Goal: Information Seeking & Learning: Learn about a topic

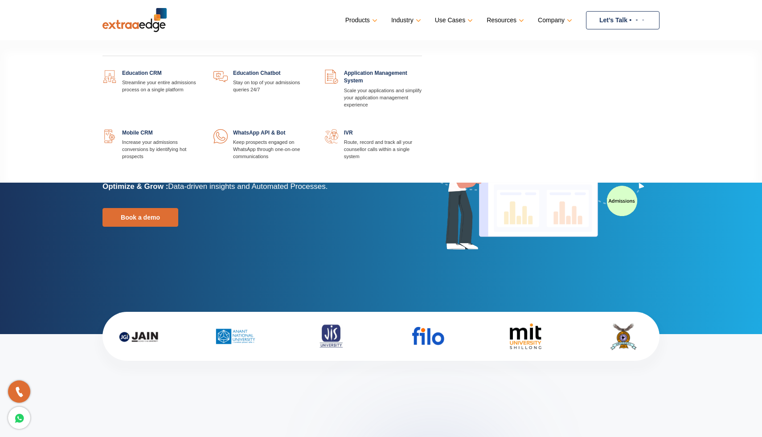
click at [200, 69] on link at bounding box center [200, 69] width 0 height 0
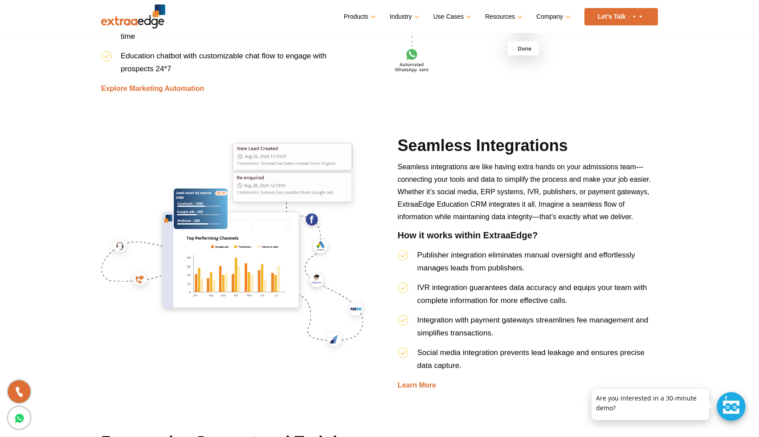
scroll to position [2298, 0]
click at [457, 257] on span "Publisher integration eliminates manual oversight and effortlessly manages lead…" at bounding box center [526, 260] width 218 height 21
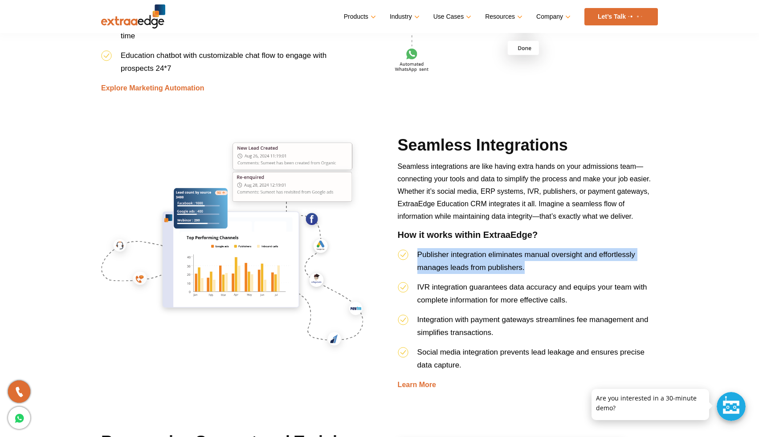
click at [457, 257] on span "Publisher integration eliminates manual oversight and effortlessly manages lead…" at bounding box center [526, 260] width 218 height 21
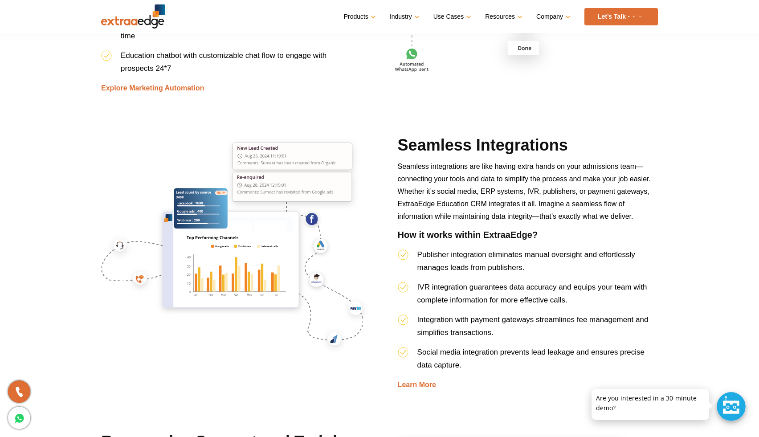
click at [457, 299] on span "IVR integration guarantees data accuracy and equips your team with complete inf…" at bounding box center [532, 293] width 230 height 21
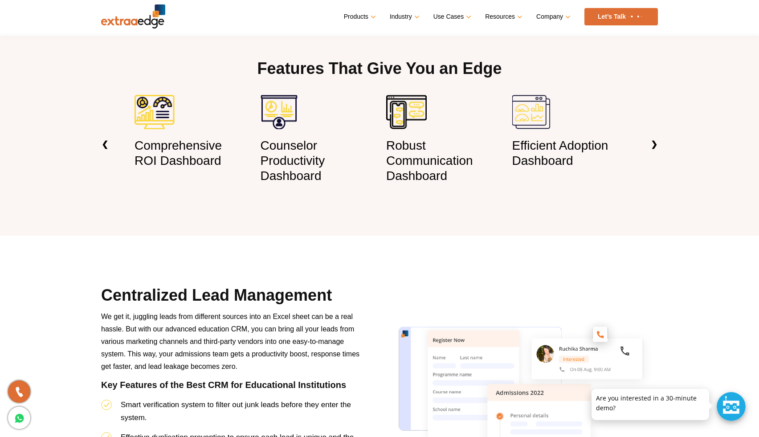
scroll to position [0, 0]
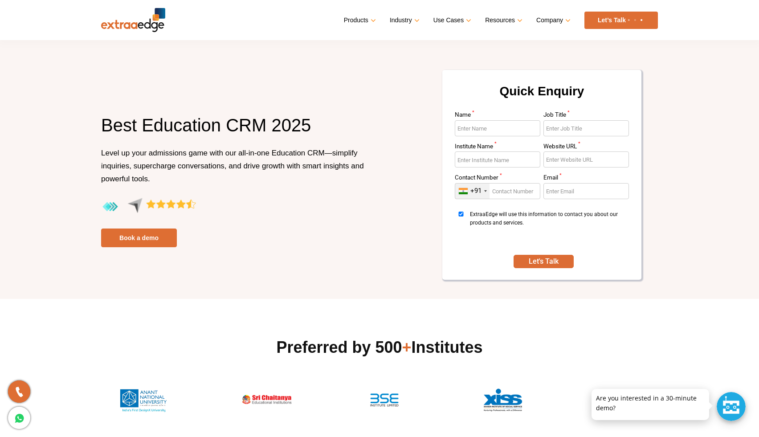
click at [229, 148] on p "Level up your admissions game with our all-in-one Education CRM—simplify inquir…" at bounding box center [237, 172] width 272 height 51
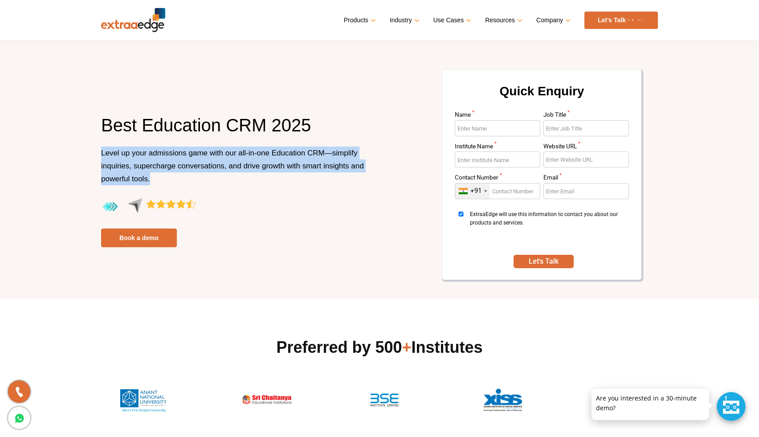
click at [226, 169] on span "Level up your admissions game with our all-in-one Education CRM—simplify inquir…" at bounding box center [232, 166] width 263 height 34
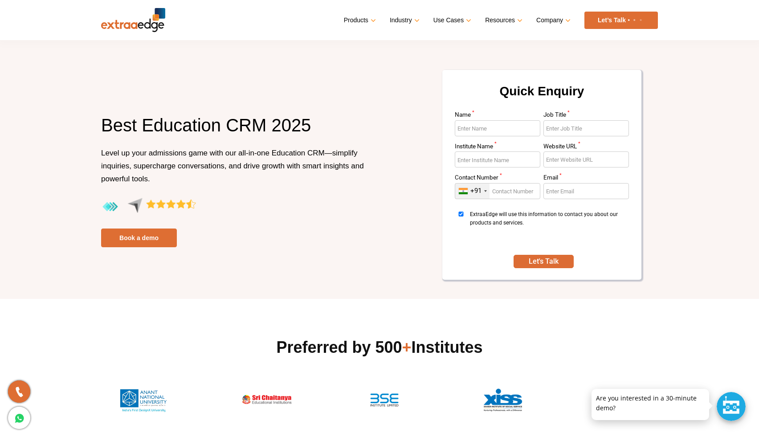
click at [195, 116] on h1 "Best Education CRM 2025" at bounding box center [237, 130] width 272 height 33
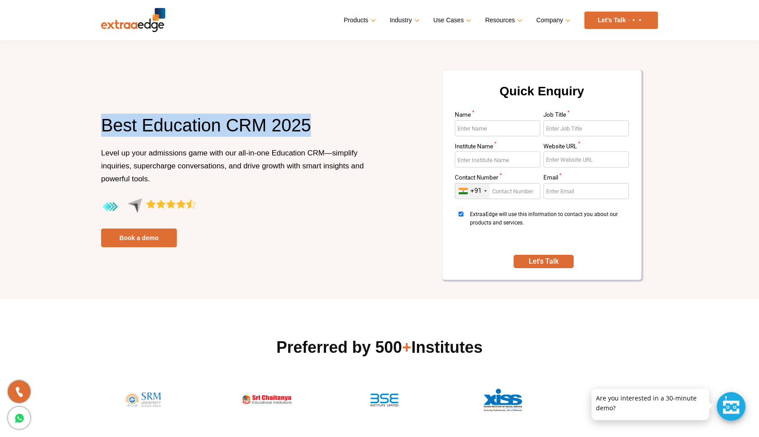
click at [205, 150] on span "Level up your admissions game with our all-in-one Education CRM—simplify inquir…" at bounding box center [232, 166] width 263 height 34
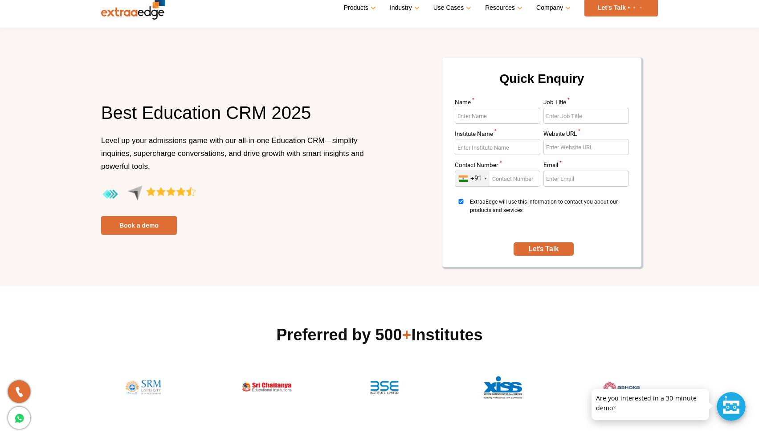
scroll to position [14, 0]
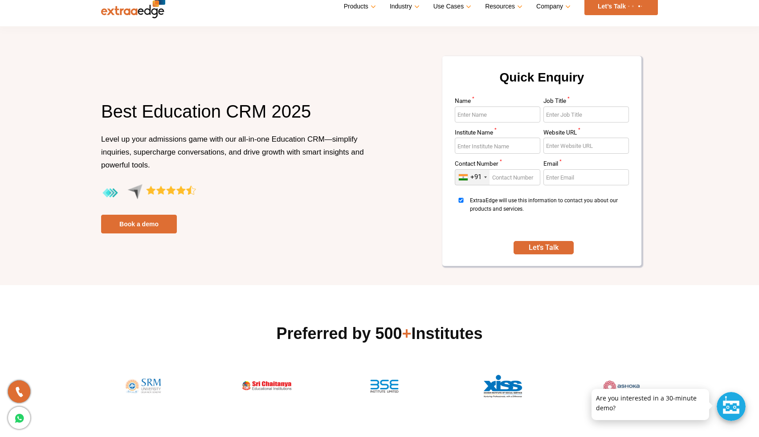
click at [205, 150] on span "Level up your admissions game with our all-in-one Education CRM—simplify inquir…" at bounding box center [232, 152] width 263 height 34
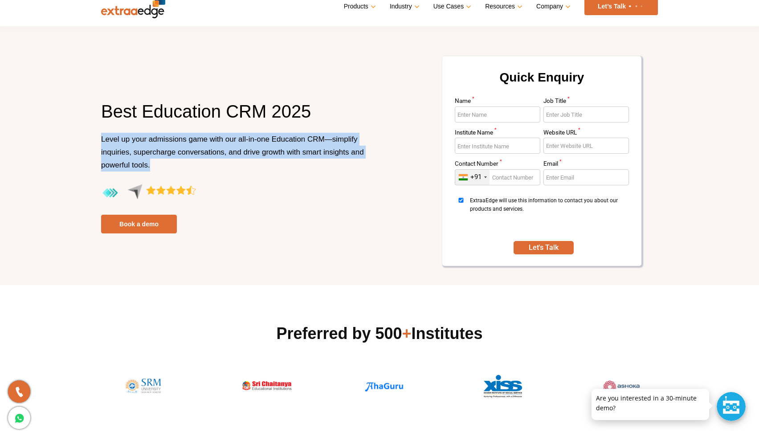
click at [207, 168] on p "Level up your admissions game with our all-in-one Education CRM—simplify inquir…" at bounding box center [237, 158] width 272 height 51
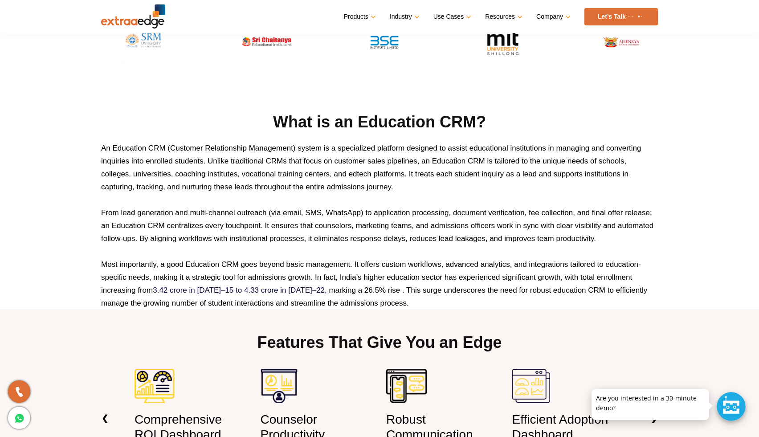
scroll to position [385, 0]
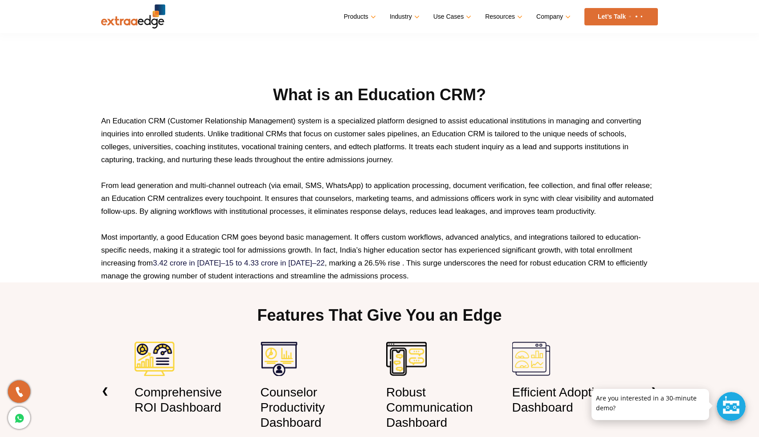
click at [365, 135] on p "An Education CRM (Customer Relationship Management) system is a specialized pla…" at bounding box center [379, 140] width 557 height 52
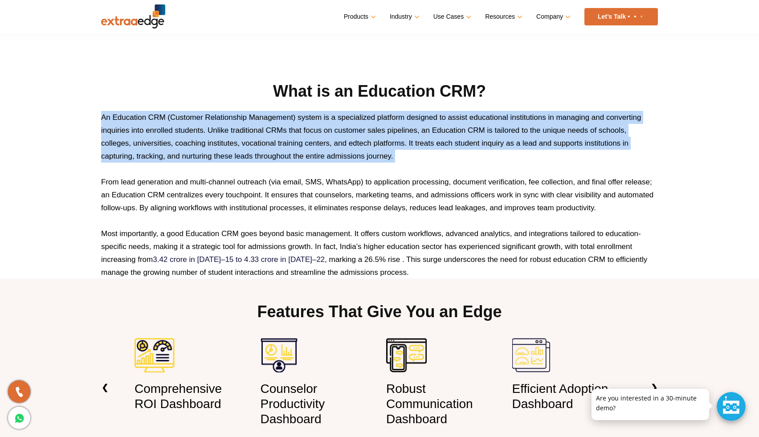
scroll to position [389, 0]
click at [449, 219] on p at bounding box center [379, 220] width 557 height 13
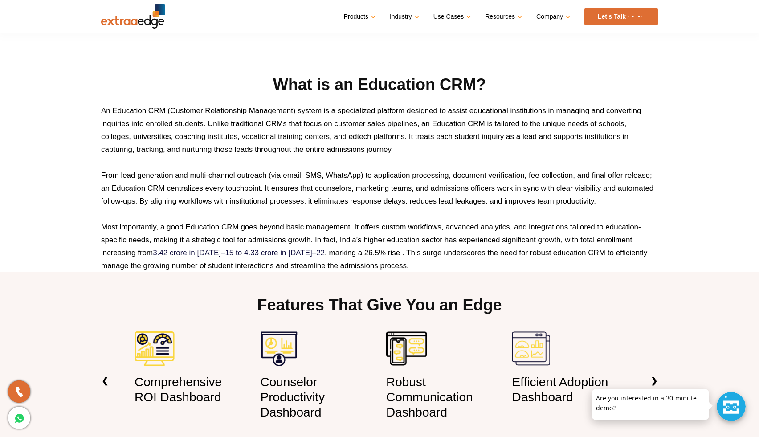
scroll to position [400, 0]
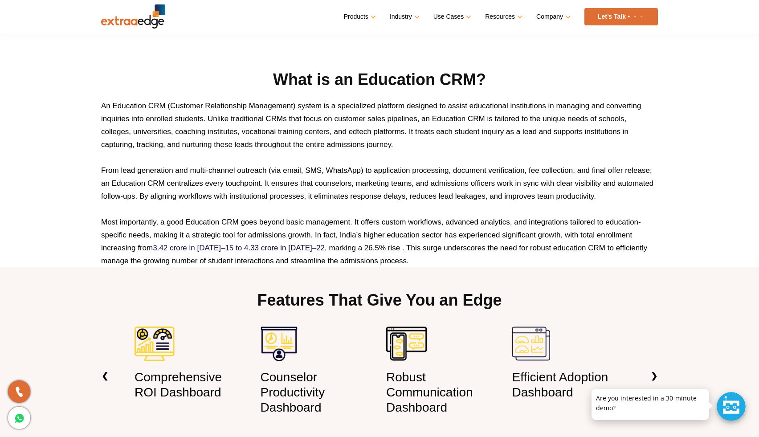
click at [404, 187] on p "From lead generation and multi-channel outreach (via email, SMS, WhatsApp) to a…" at bounding box center [379, 183] width 557 height 39
